Goal: Complete application form

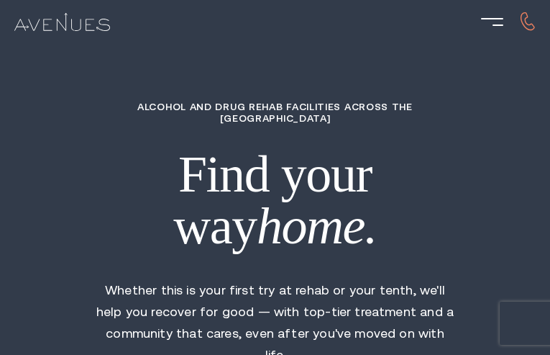
type input "dIPZMpUaiB"
type input "5790590140"
type input "[EMAIL_ADDRESS][DOMAIN_NAME]"
type input "HViymFDKV"
radio input "true"
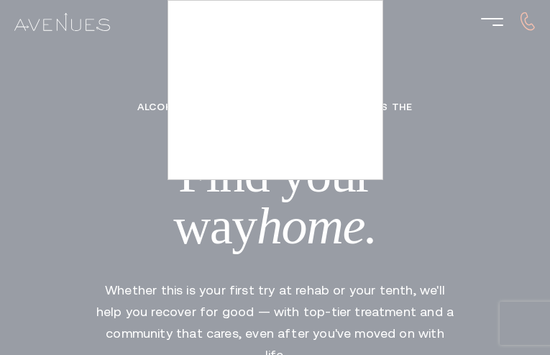
type input "wubbtDTG"
type input "eJPtXIpD"
type input "JptDwBeIHqheTN"
type input "cgMWcrSjaz"
type input "XeAHSCmlA"
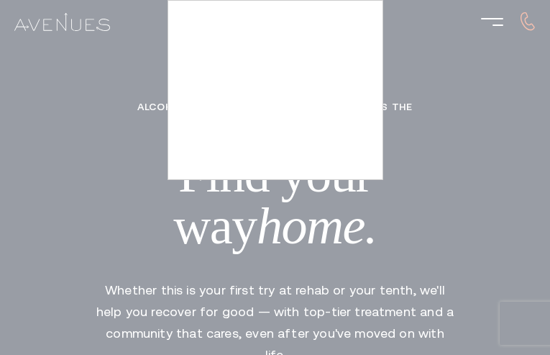
type input "4104587538"
type input "[EMAIL_ADDRESS][DOMAIN_NAME]"
